Goal: Information Seeking & Learning: Check status

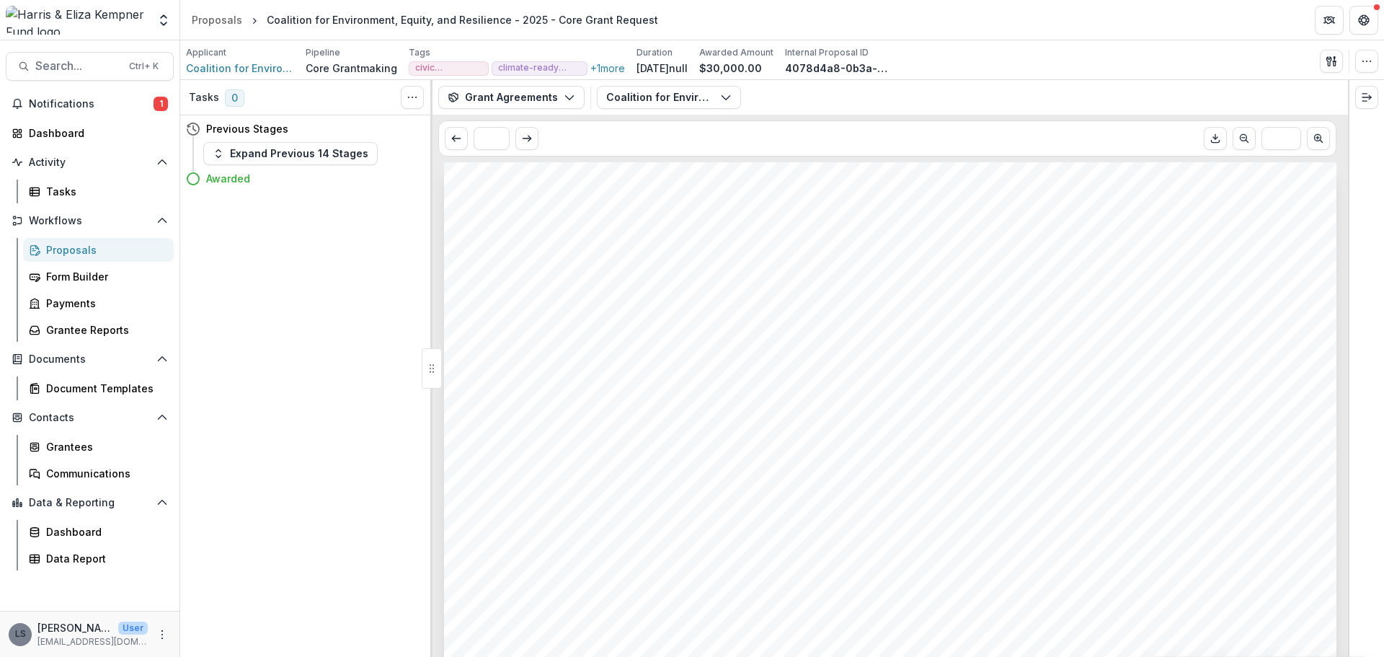
scroll to position [216, 0]
click at [115, 107] on span "Notifications" at bounding box center [91, 104] width 125 height 12
click at [70, 127] on div "Dashboard" at bounding box center [95, 132] width 133 height 15
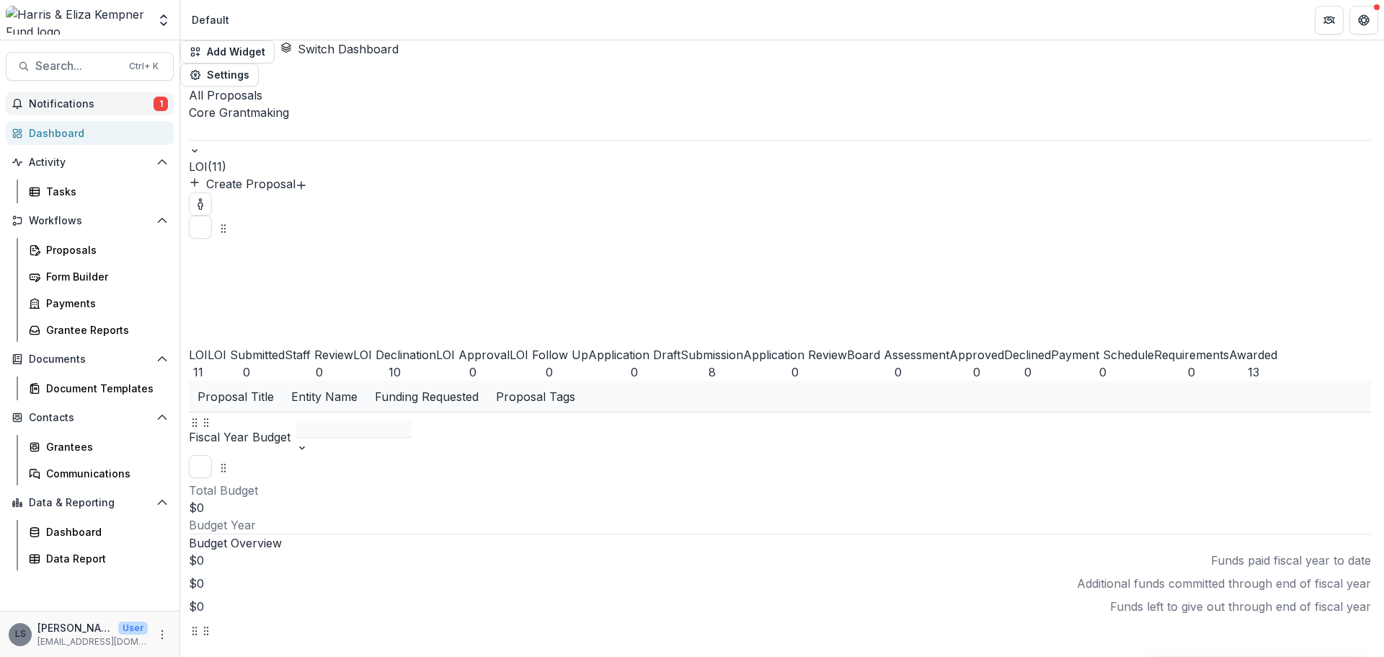
click at [79, 102] on span "Notifications" at bounding box center [91, 104] width 125 height 12
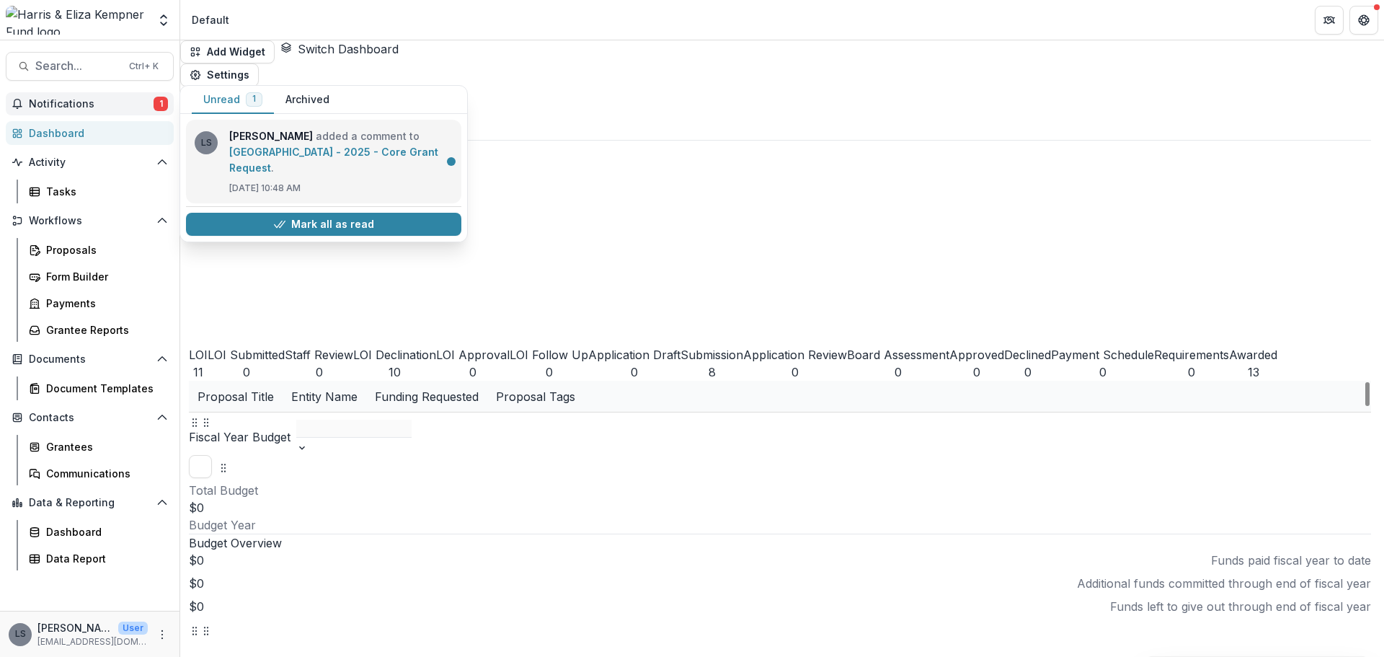
click at [286, 146] on link "[GEOGRAPHIC_DATA] - 2025 - Core Grant Request" at bounding box center [333, 160] width 209 height 28
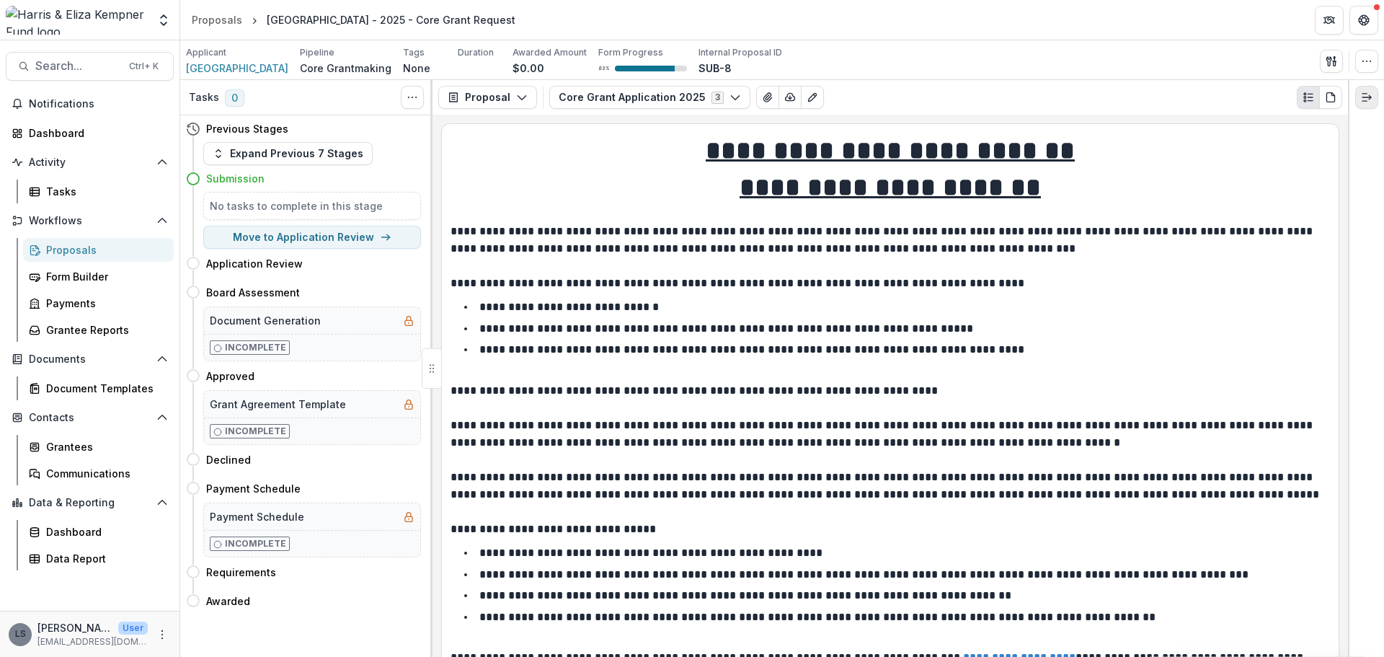
click at [1367, 101] on icon "Expand right" at bounding box center [1367, 98] width 12 height 12
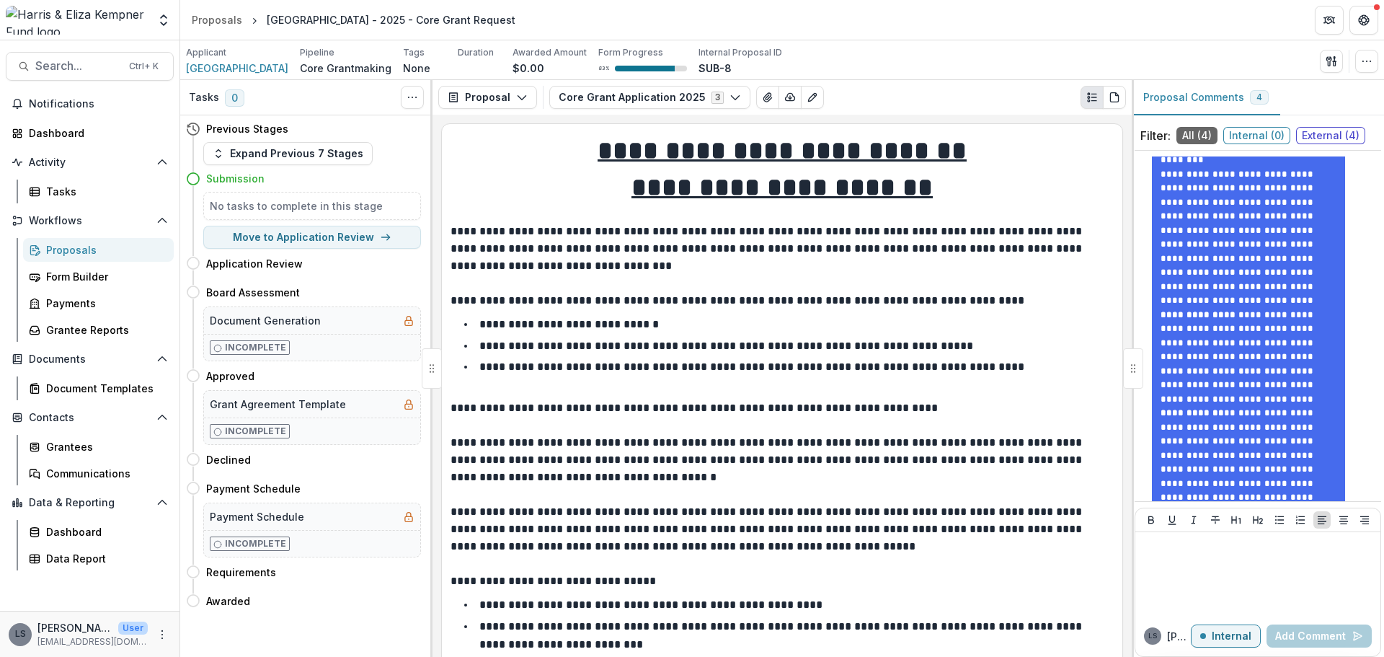
scroll to position [587, 0]
click at [1322, 132] on span "External ( 4 )" at bounding box center [1330, 135] width 69 height 17
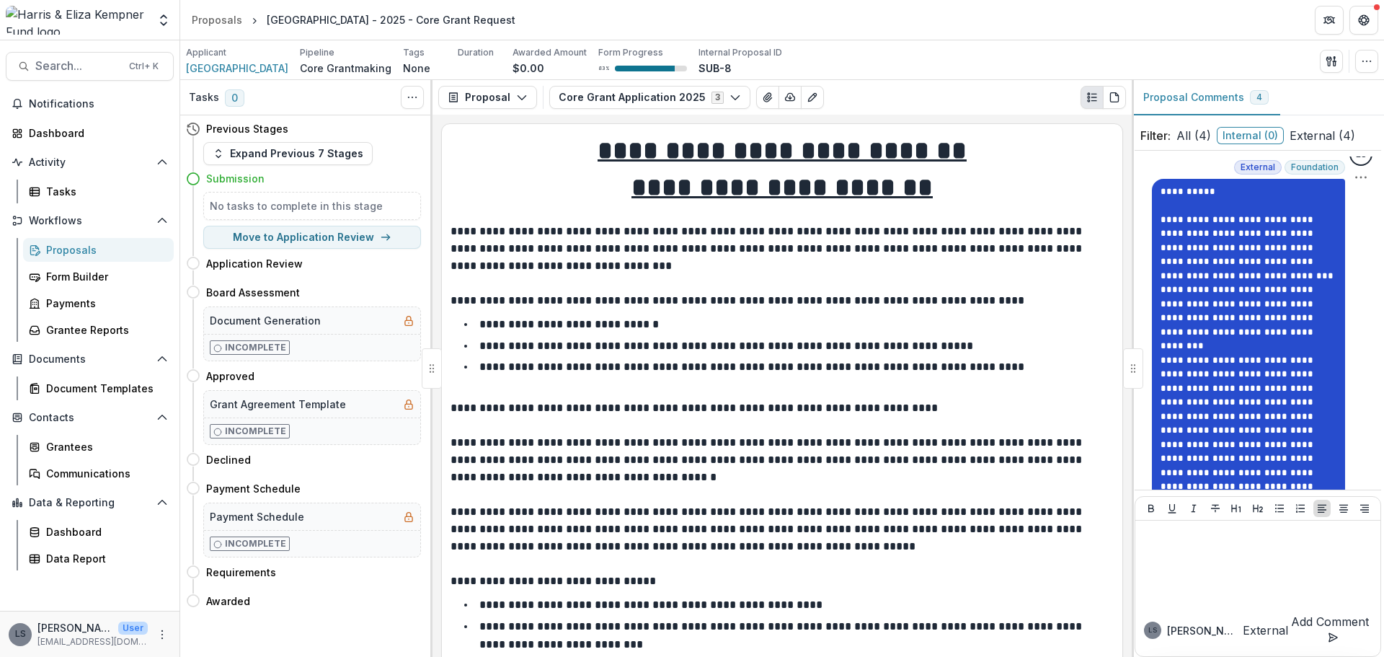
scroll to position [515, 0]
